Goal: Check status: Check status

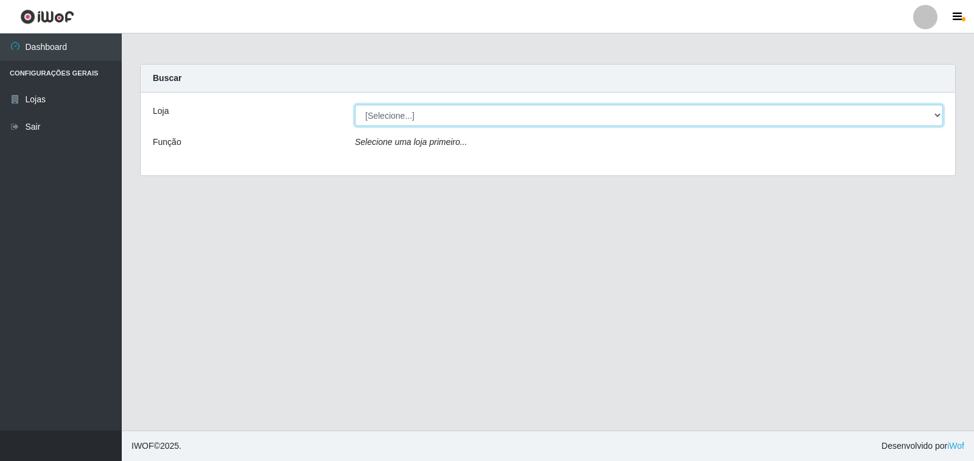
click at [557, 117] on select "[Selecione...] Extrabom - Loja 40 [GEOGRAPHIC_DATA]" at bounding box center [649, 115] width 588 height 21
select select "538"
click at [355, 105] on select "[Selecione...] Extrabom - Loja 40 [GEOGRAPHIC_DATA]" at bounding box center [649, 115] width 588 height 21
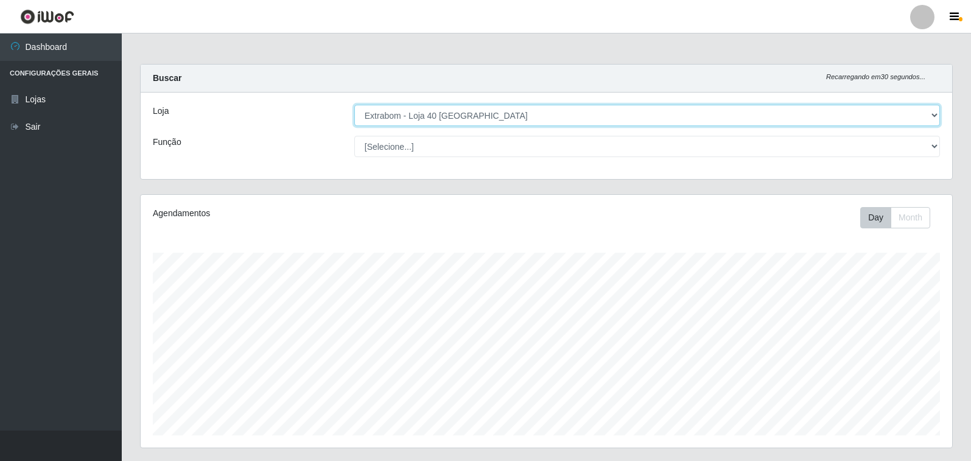
scroll to position [253, 812]
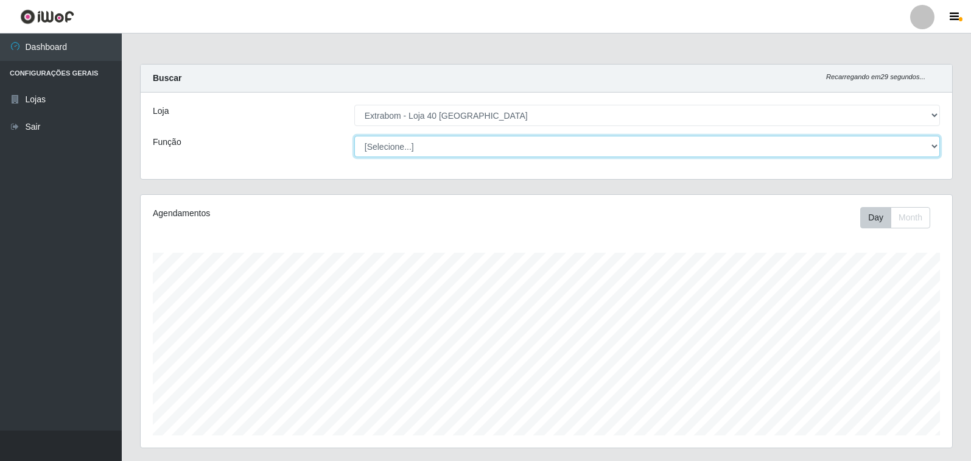
click at [405, 147] on select "[Selecione...] Repositor Repositor + Repositor ++" at bounding box center [647, 146] width 586 height 21
click at [354, 136] on select "[Selecione...] Repositor Repositor + Repositor ++" at bounding box center [647, 146] width 586 height 21
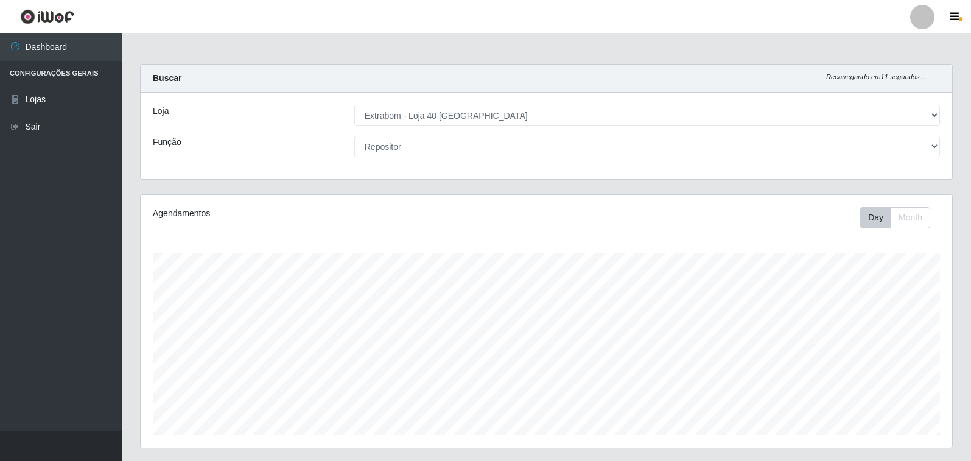
click at [915, 232] on div "Agendamentos Day Month" at bounding box center [547, 321] width 812 height 253
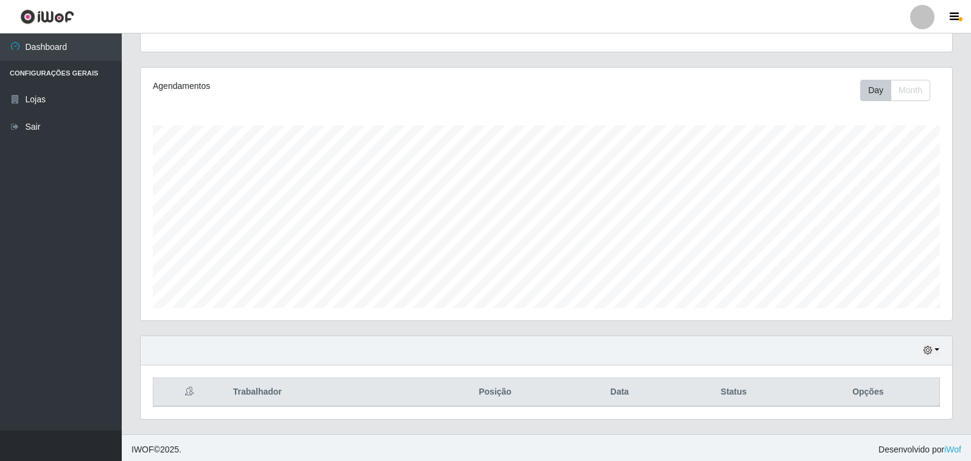
scroll to position [131, 0]
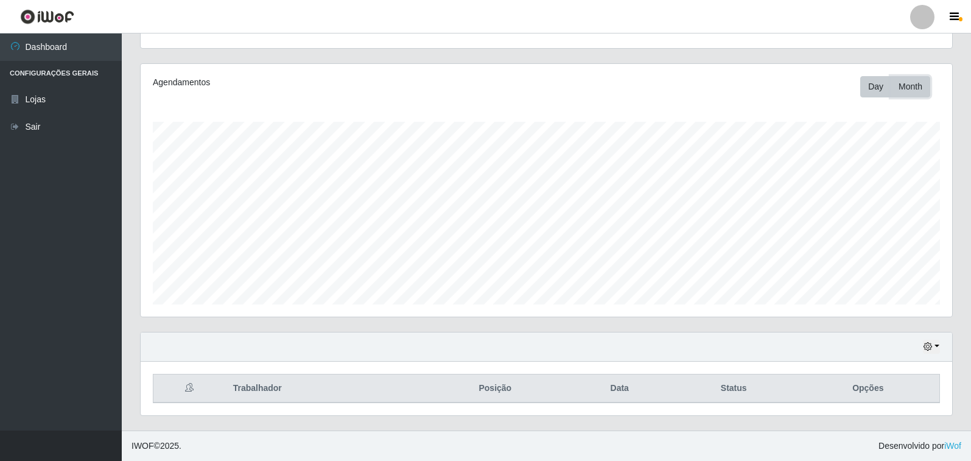
click at [909, 84] on button "Month" at bounding box center [911, 86] width 40 height 21
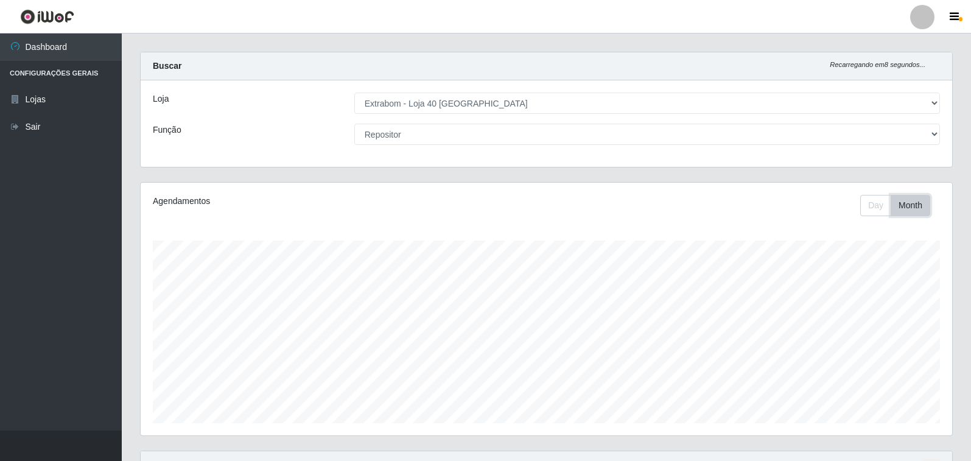
scroll to position [0, 0]
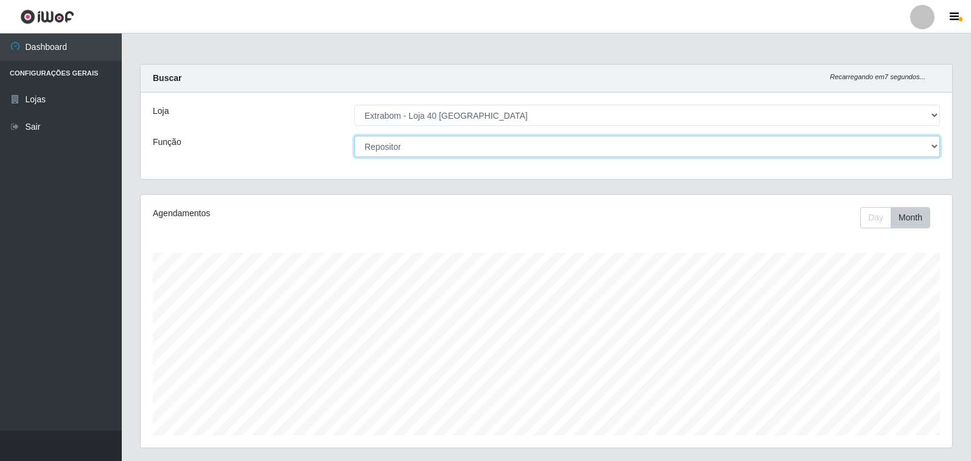
click at [360, 147] on select "[Selecione...] Repositor Repositor + Repositor ++" at bounding box center [647, 146] width 586 height 21
click at [354, 136] on select "[Selecione...] Repositor Repositor + Repositor ++" at bounding box center [647, 146] width 586 height 21
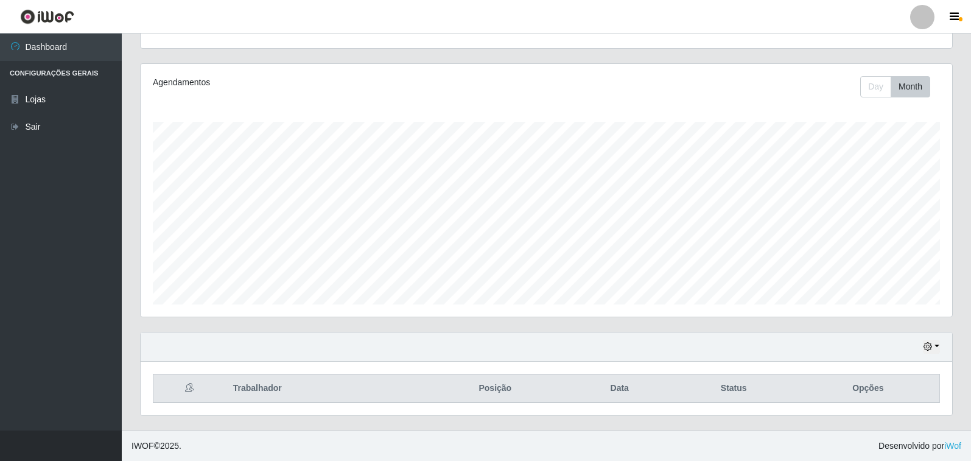
scroll to position [70, 0]
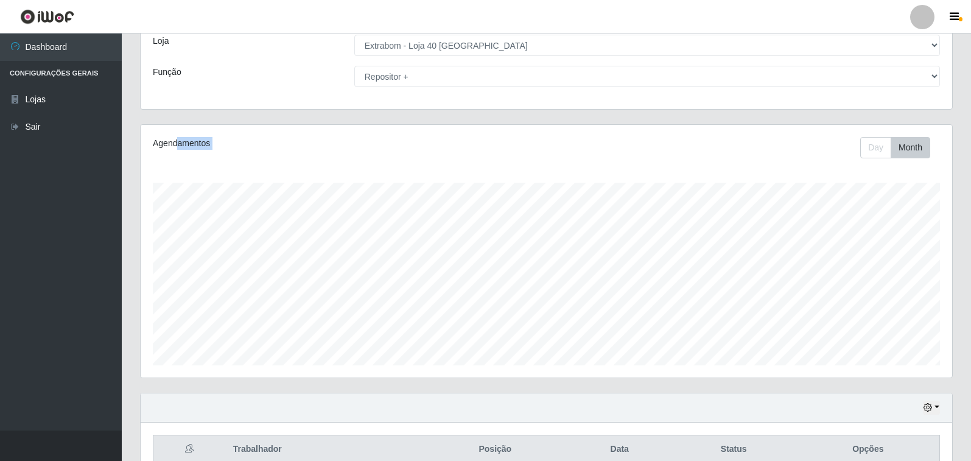
click at [591, 206] on div "Agendamentos Day Month" at bounding box center [547, 251] width 812 height 253
drag, startPoint x: 879, startPoint y: 133, endPoint x: 879, endPoint y: 147, distance: 14.0
click at [879, 133] on div "Agendamentos Day Month" at bounding box center [547, 251] width 812 height 253
click at [879, 149] on button "Day" at bounding box center [875, 147] width 31 height 21
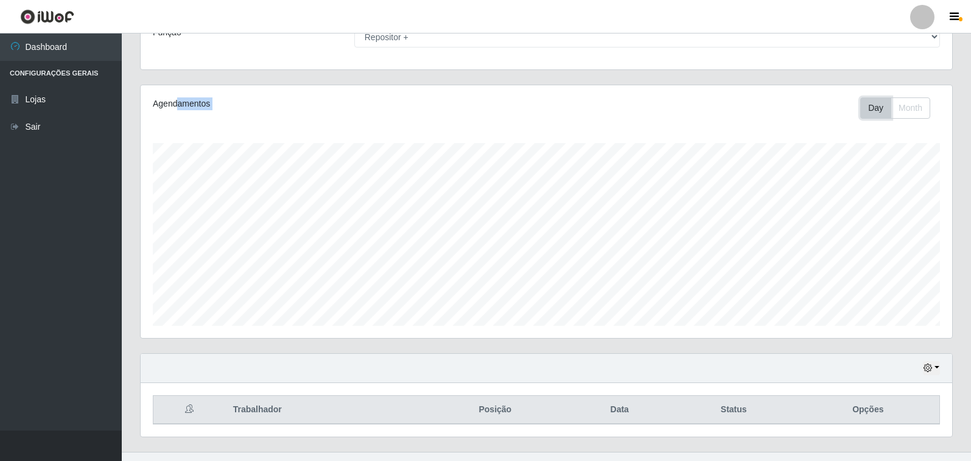
scroll to position [131, 0]
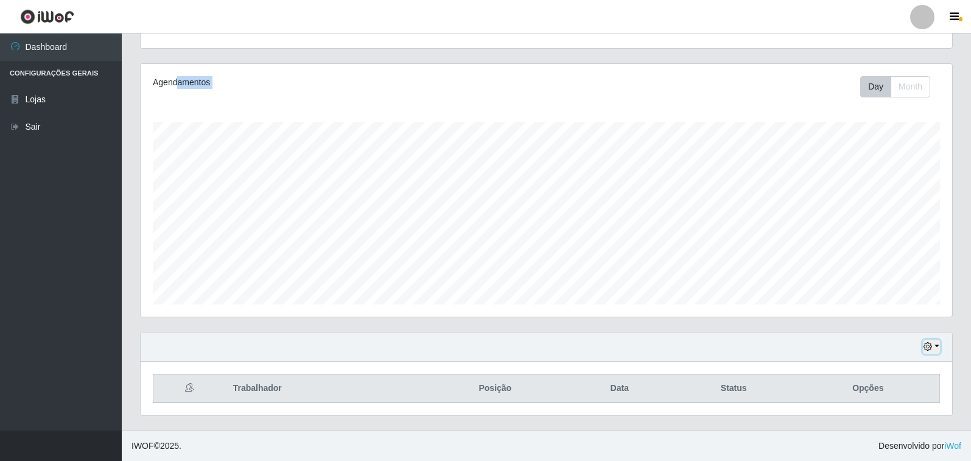
click at [932, 351] on icon "button" at bounding box center [928, 346] width 9 height 9
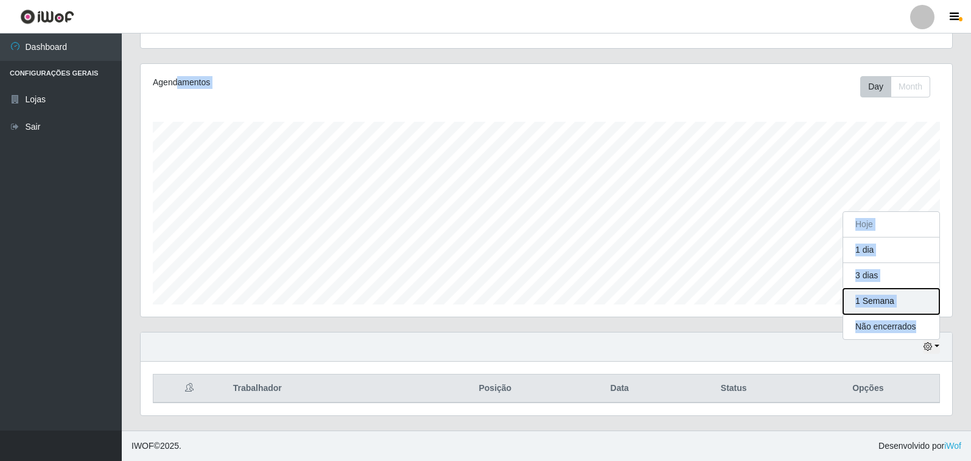
click at [902, 301] on button "1 Semana" at bounding box center [891, 302] width 96 height 26
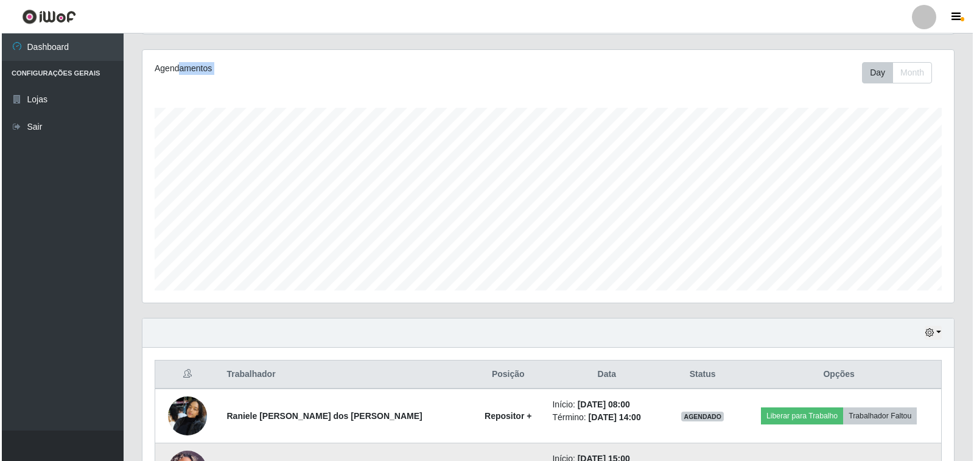
scroll to position [294, 0]
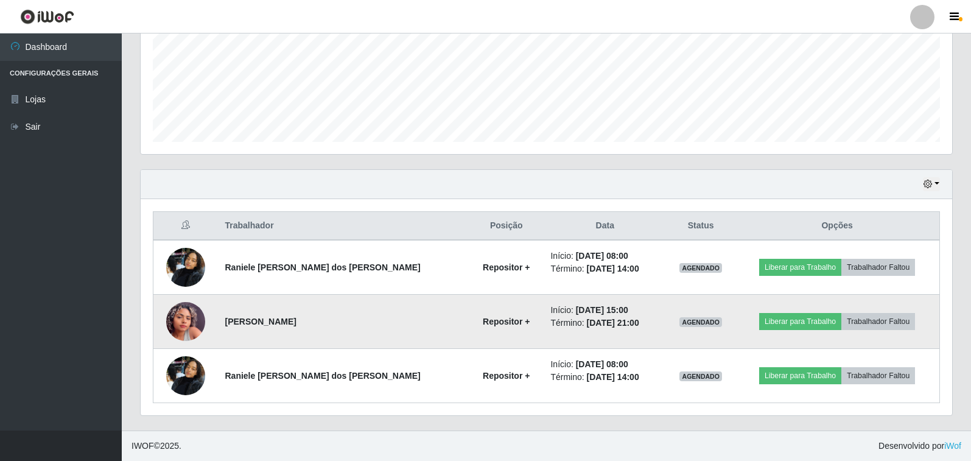
click at [191, 326] on img at bounding box center [185, 322] width 39 height 85
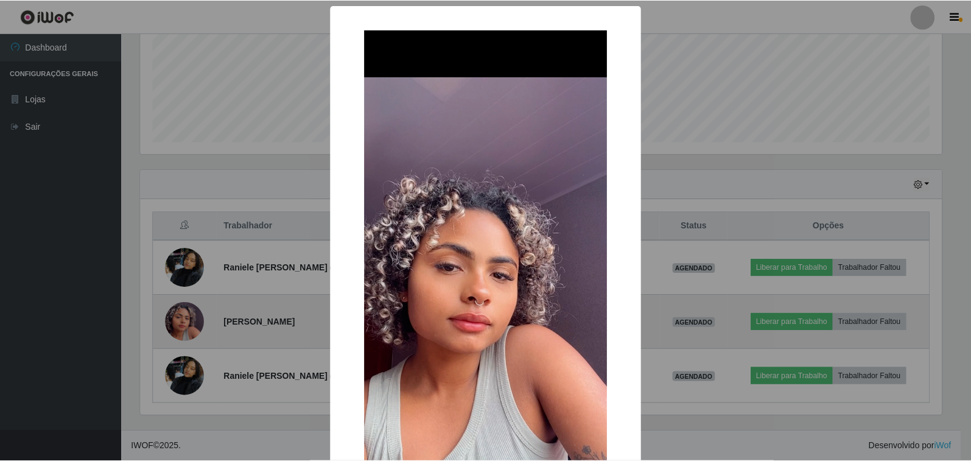
scroll to position [253, 804]
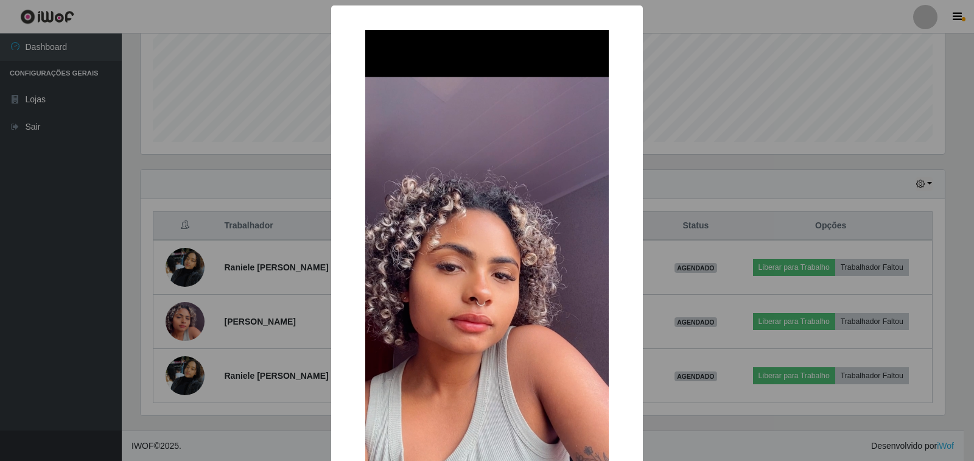
click at [691, 281] on div "× OK Cancel" at bounding box center [487, 230] width 974 height 461
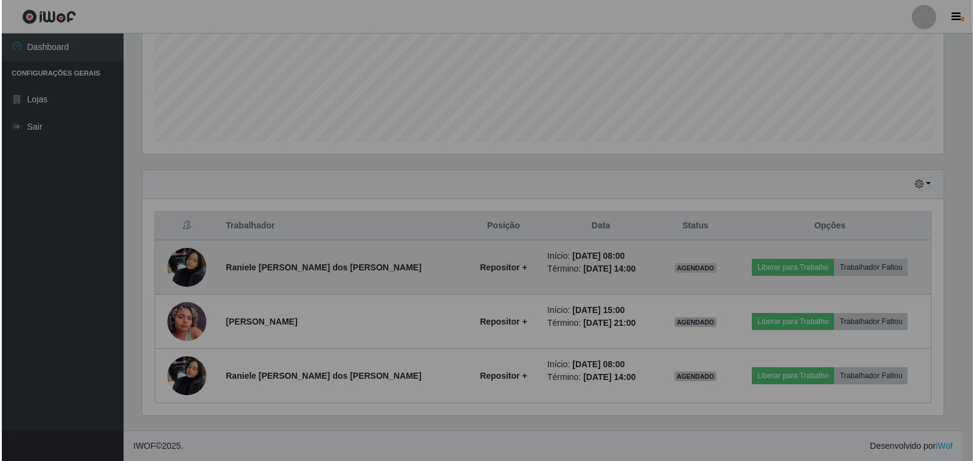
scroll to position [253, 812]
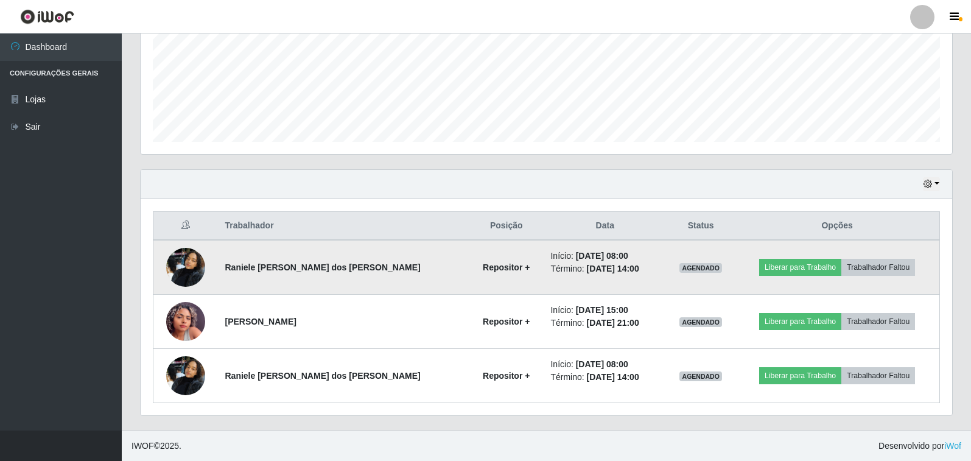
click at [182, 258] on img at bounding box center [185, 267] width 39 height 52
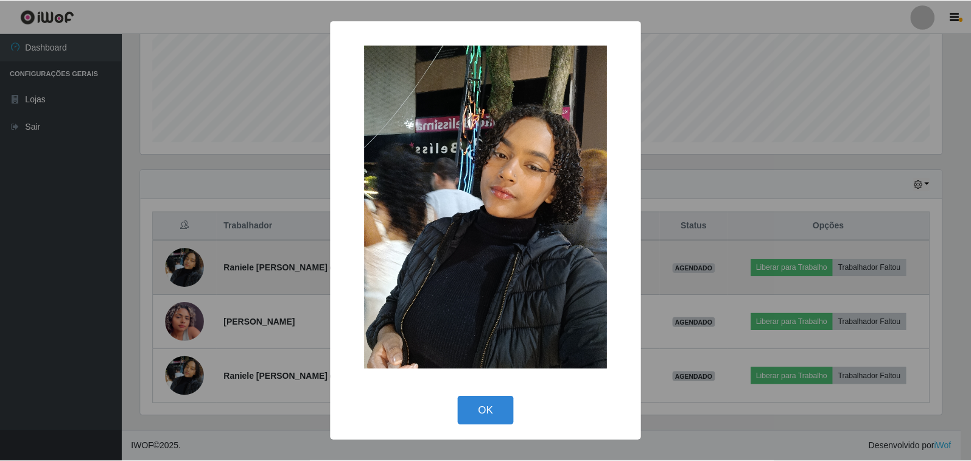
scroll to position [253, 804]
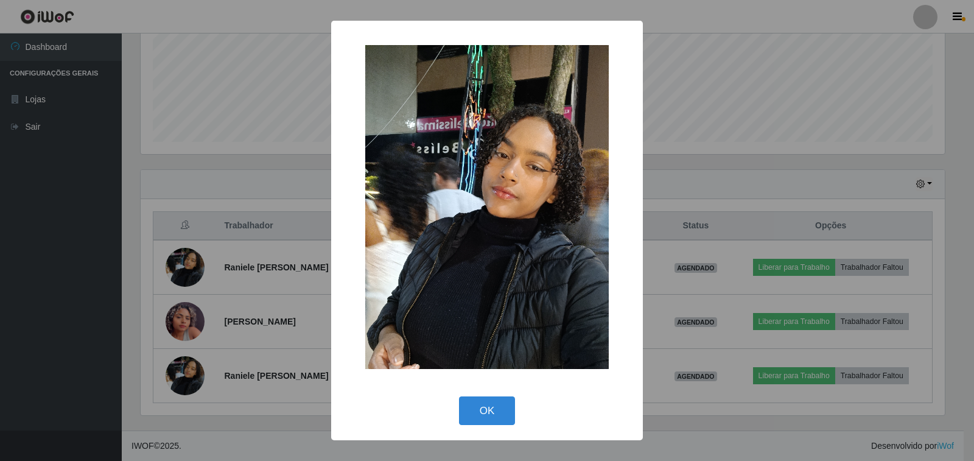
click at [798, 237] on div "× OK Cancel" at bounding box center [487, 230] width 974 height 461
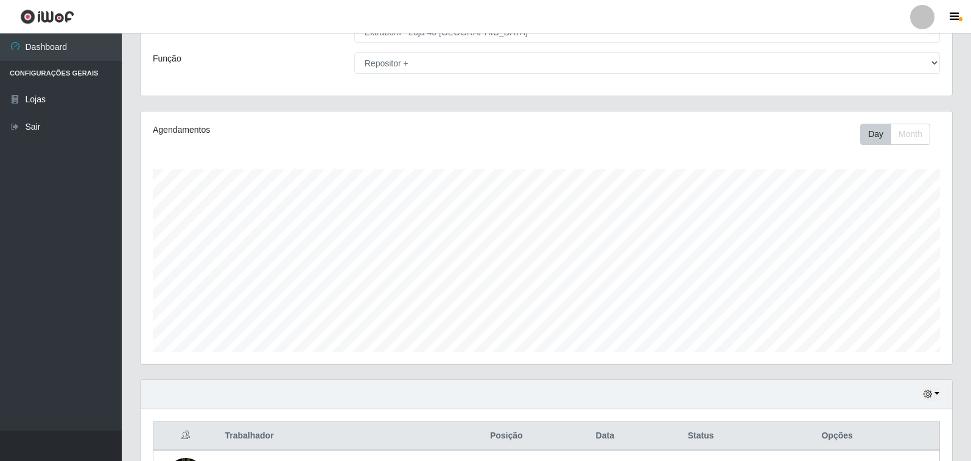
scroll to position [50, 0]
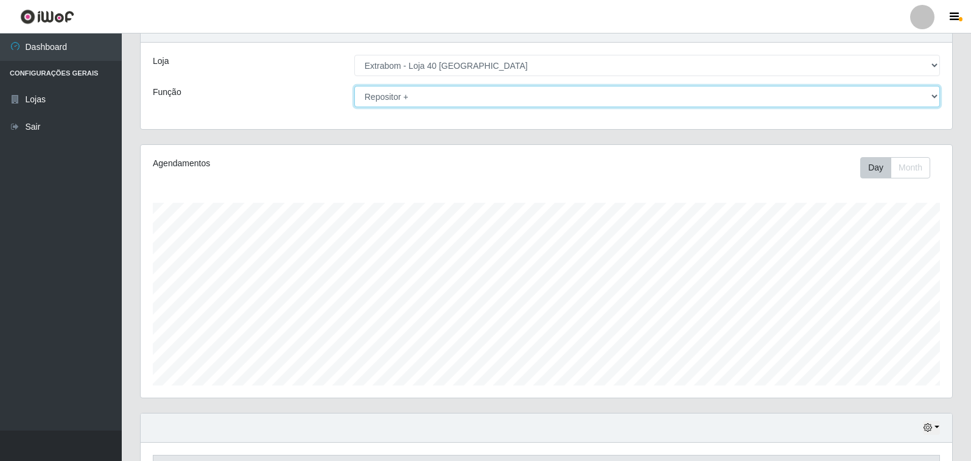
click at [641, 96] on select "[Selecione...] Repositor Repositor + Repositor ++" at bounding box center [647, 96] width 586 height 21
select select "24"
click at [354, 86] on select "[Selecione...] Repositor Repositor + Repositor ++" at bounding box center [647, 96] width 586 height 21
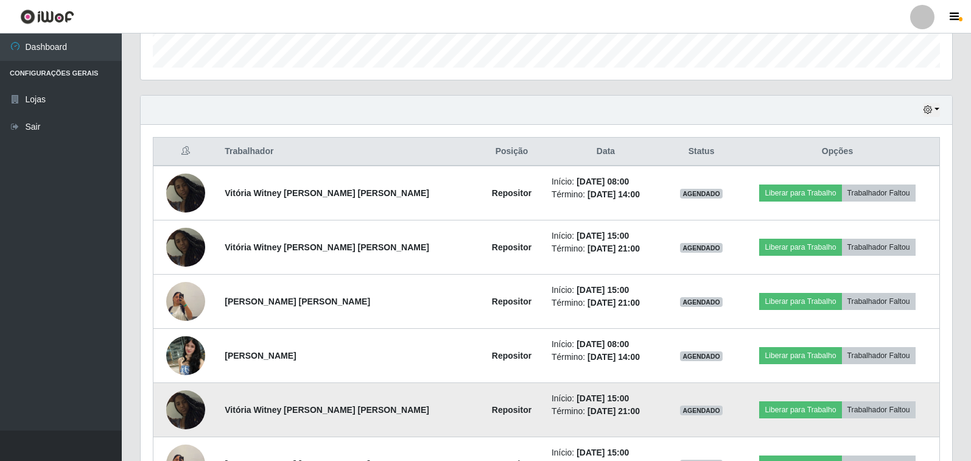
scroll to position [374, 0]
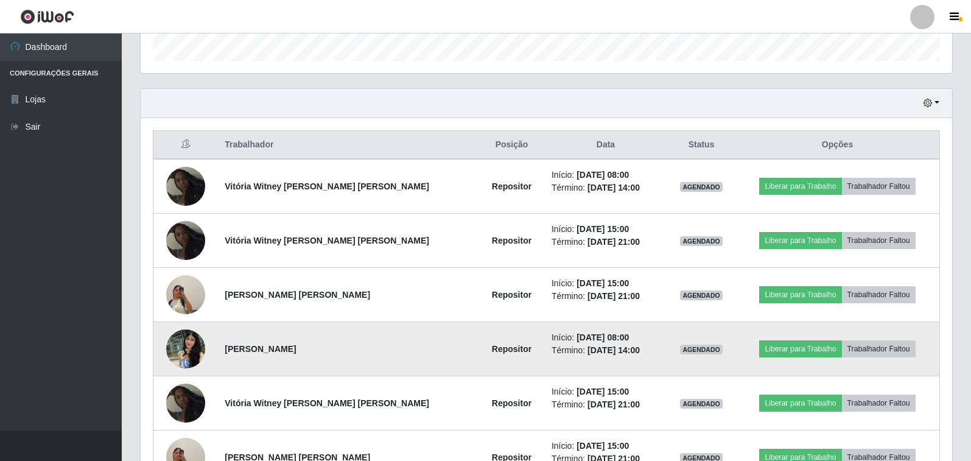
click at [188, 356] on img at bounding box center [185, 349] width 39 height 52
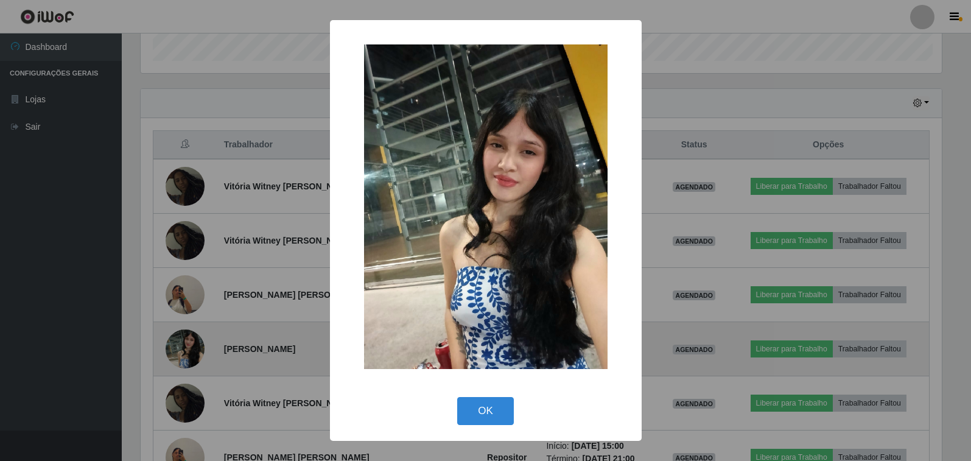
scroll to position [253, 804]
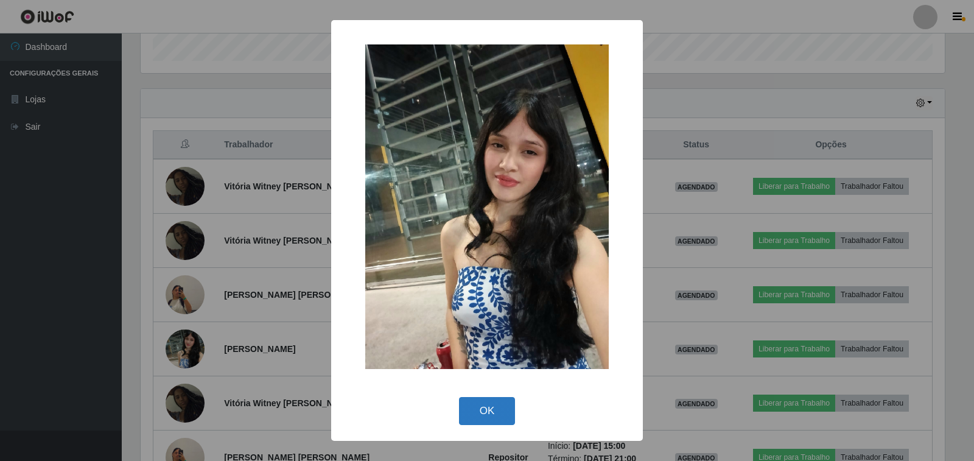
click at [488, 398] on button "OK" at bounding box center [487, 411] width 57 height 29
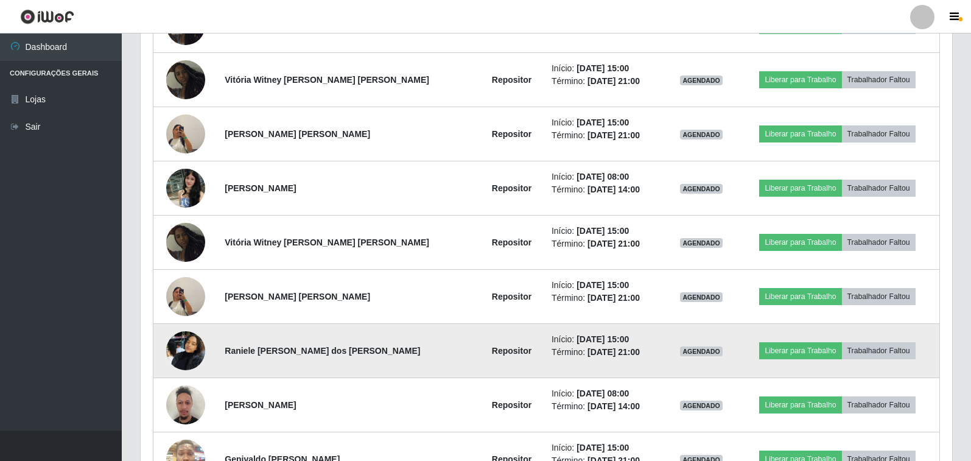
scroll to position [557, 0]
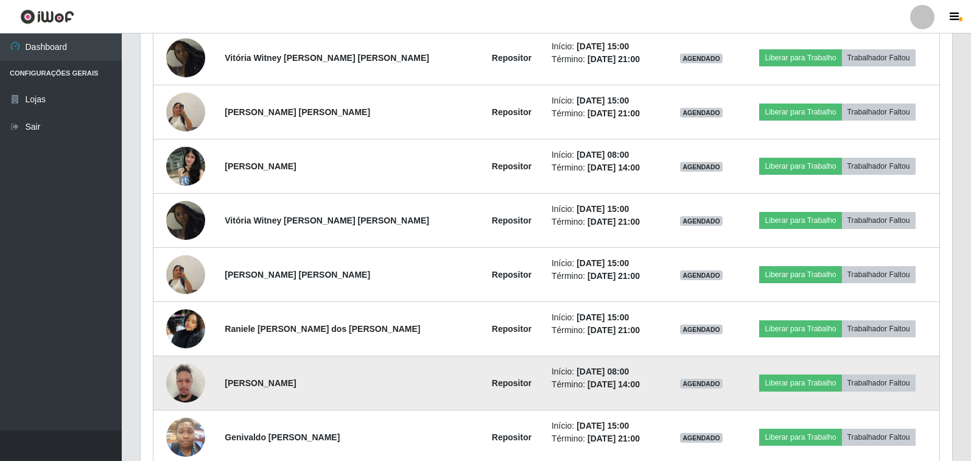
click at [185, 393] on img at bounding box center [185, 383] width 39 height 52
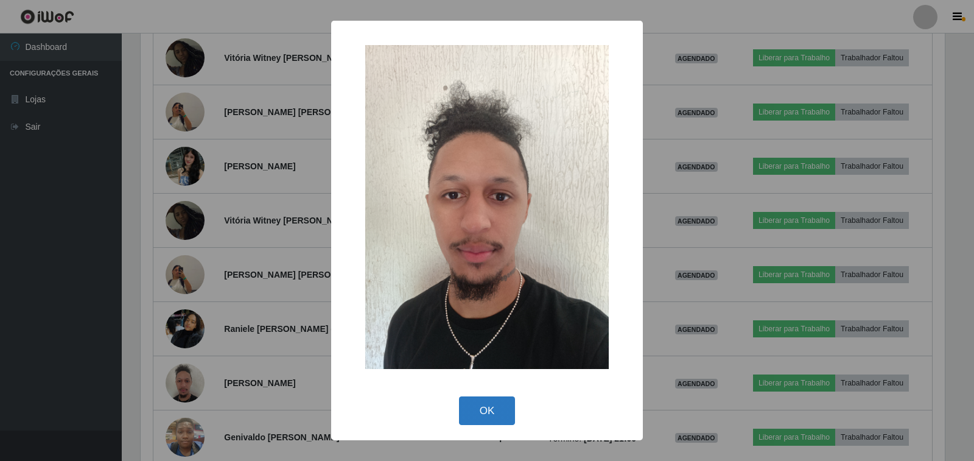
click at [488, 407] on button "OK" at bounding box center [487, 410] width 57 height 29
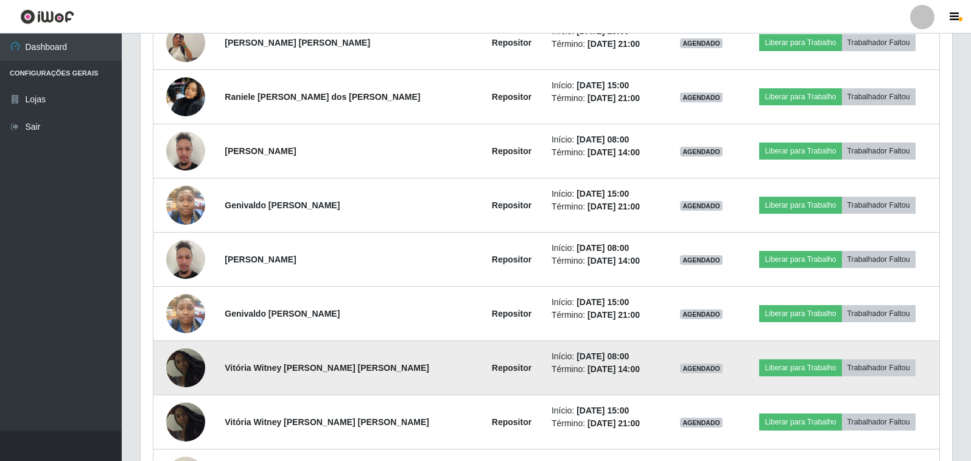
scroll to position [801, 0]
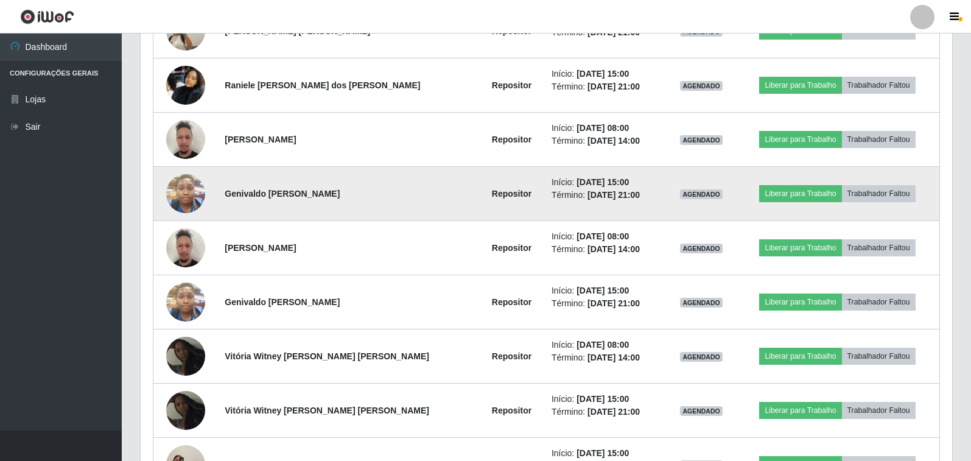
click at [183, 191] on img at bounding box center [185, 193] width 39 height 52
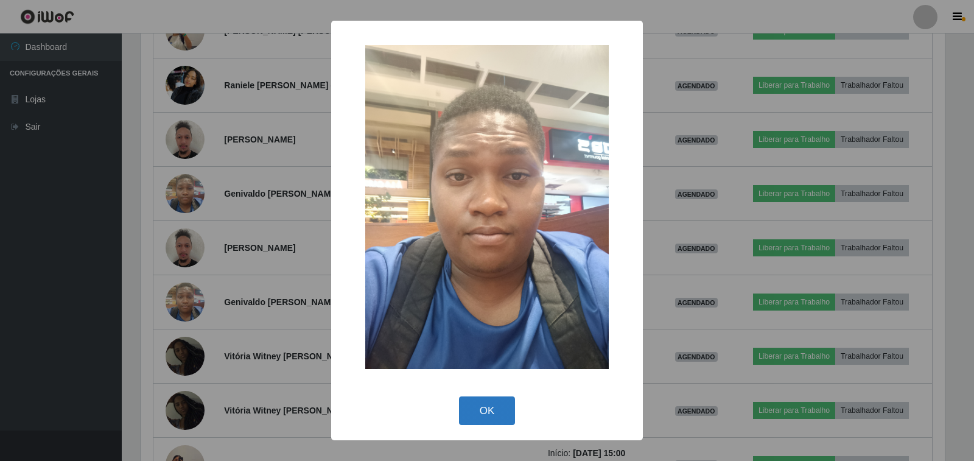
click at [485, 417] on button "OK" at bounding box center [487, 410] width 57 height 29
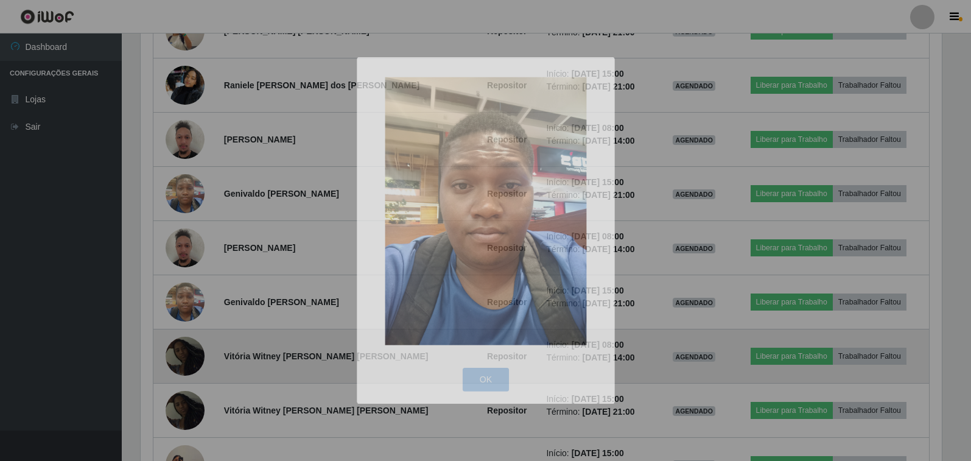
scroll to position [608685, 608126]
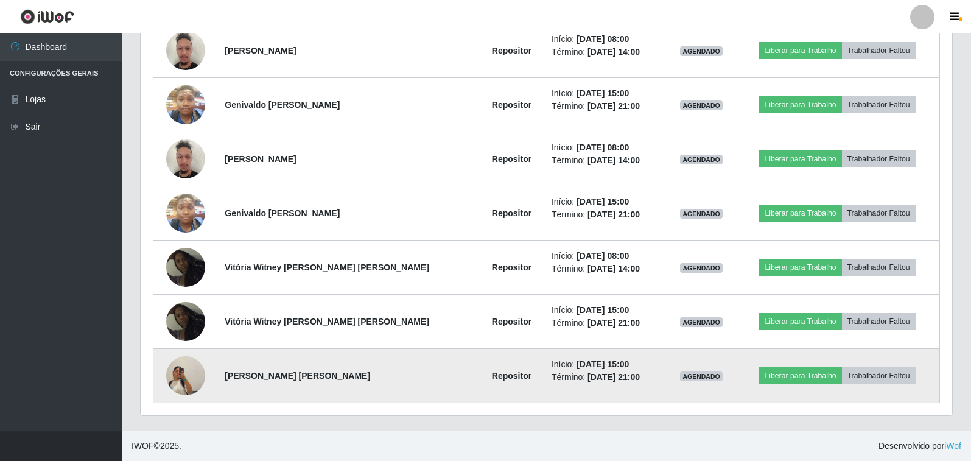
click at [185, 370] on img at bounding box center [185, 375] width 39 height 69
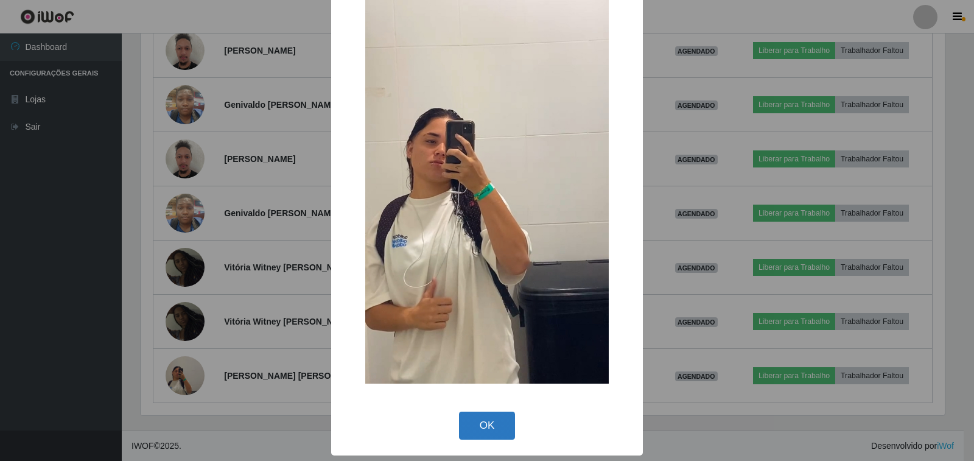
click at [479, 432] on button "OK" at bounding box center [487, 426] width 57 height 29
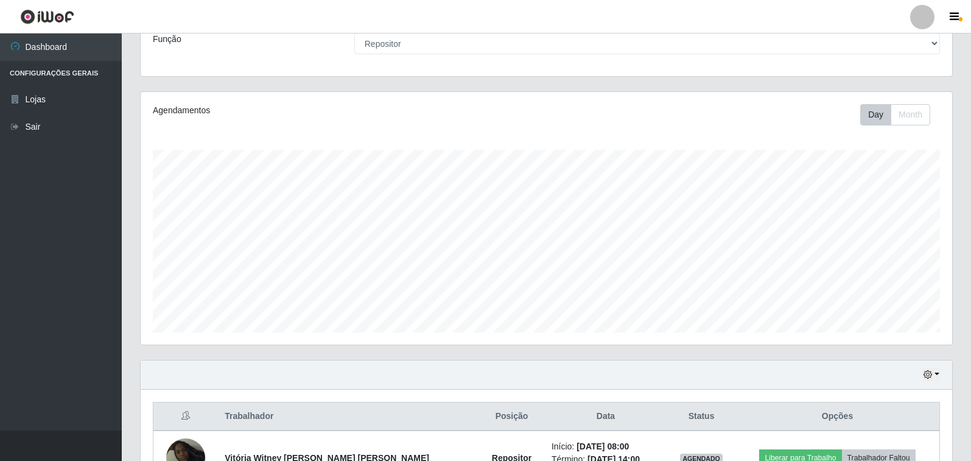
scroll to position [98, 0]
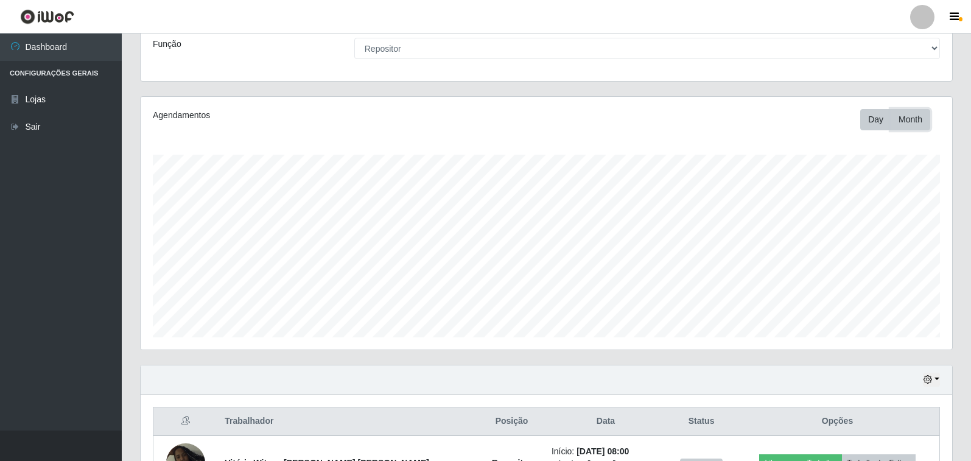
click at [909, 117] on button "Month" at bounding box center [911, 119] width 40 height 21
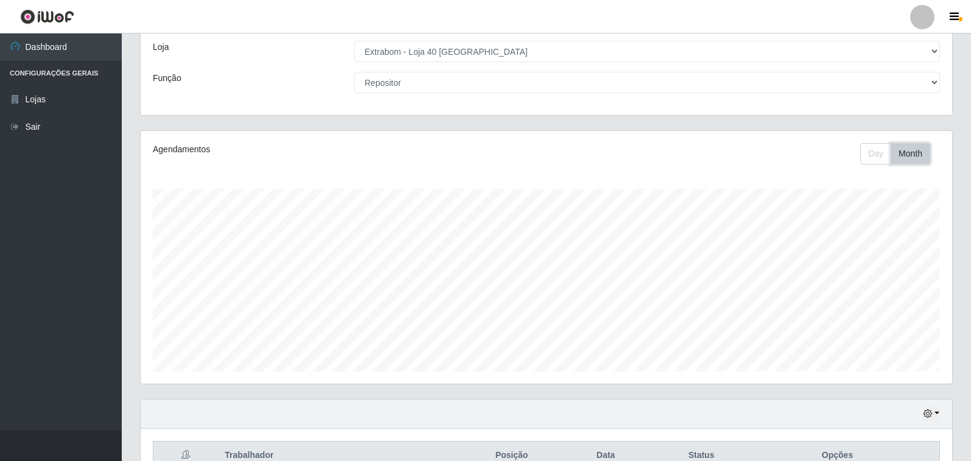
scroll to position [37, 0]
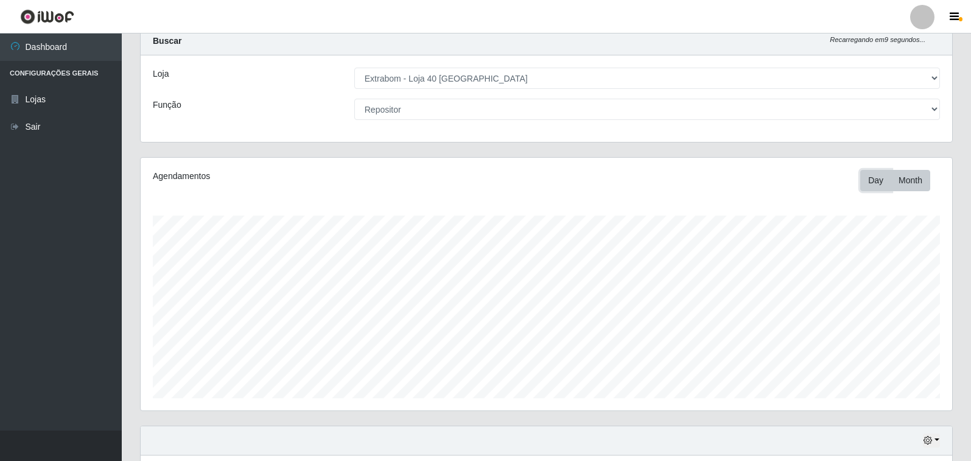
click at [867, 185] on button "Day" at bounding box center [875, 180] width 31 height 21
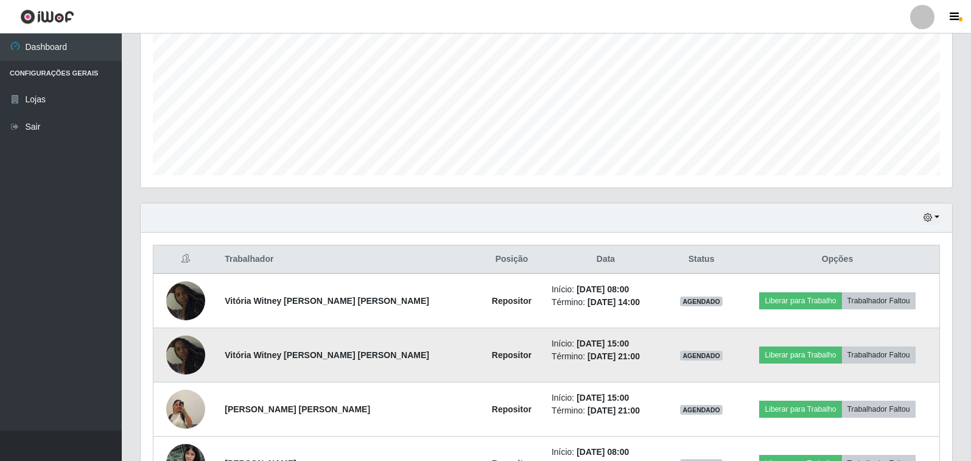
scroll to position [281, 0]
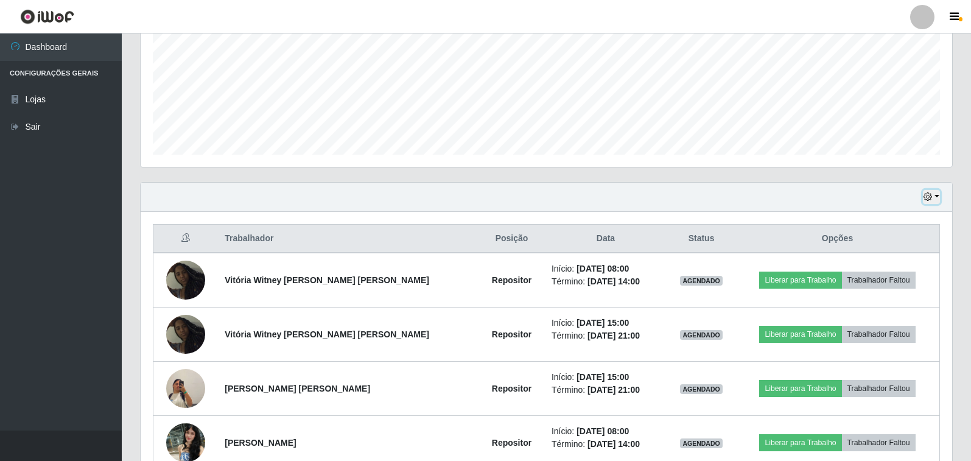
click at [933, 197] on button "button" at bounding box center [931, 197] width 17 height 14
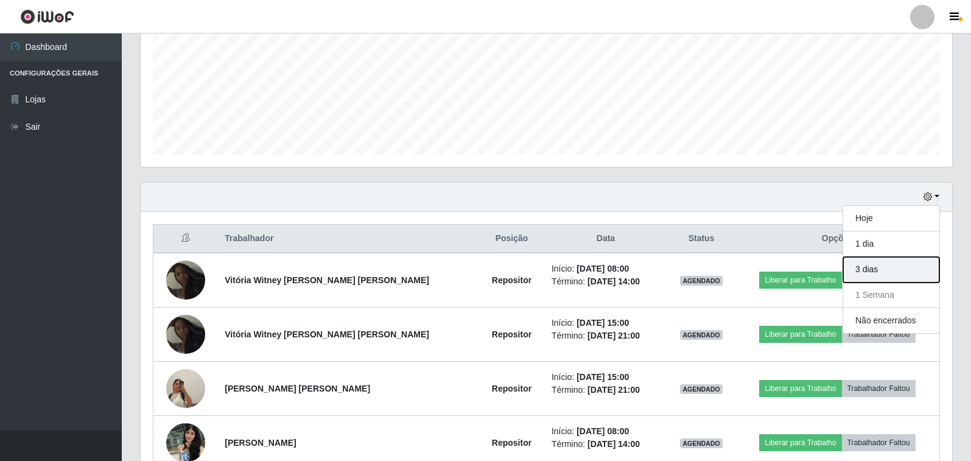
click at [905, 261] on button "3 dias" at bounding box center [891, 270] width 96 height 26
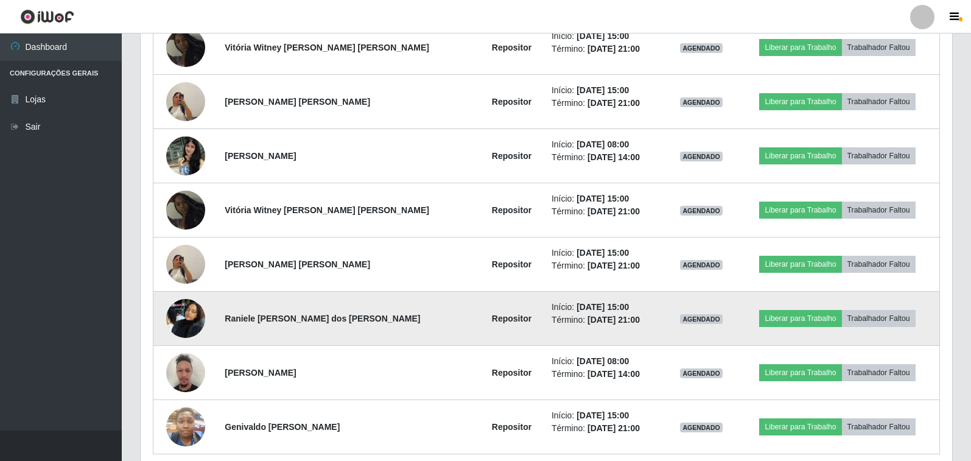
scroll to position [619, 0]
